Goal: Navigation & Orientation: Find specific page/section

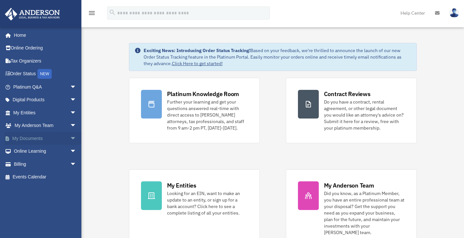
click at [36, 138] on link "My Documents arrow_drop_down" at bounding box center [46, 138] width 82 height 13
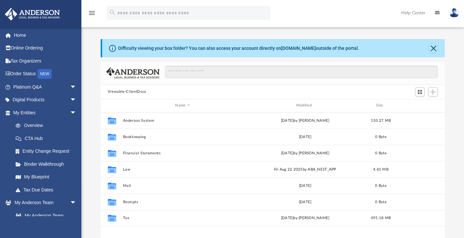
scroll to position [143, 339]
click at [291, 49] on link "[DOMAIN_NAME]" at bounding box center [298, 48] width 35 height 5
click at [452, 10] on img at bounding box center [454, 12] width 10 height 9
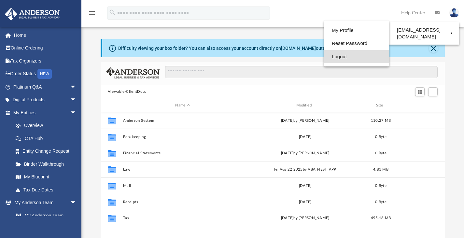
click at [341, 55] on link "Logout" at bounding box center [356, 56] width 65 height 13
